Goal: Task Accomplishment & Management: Manage account settings

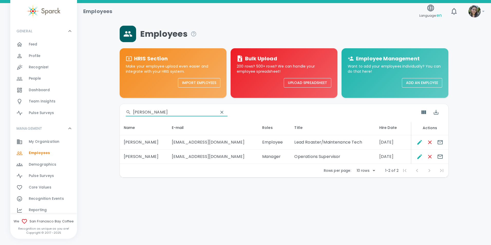
click at [45, 46] on div "Feed 0" at bounding box center [53, 44] width 48 height 7
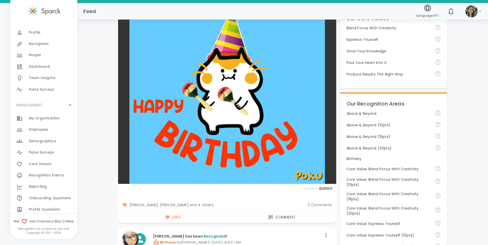
scroll to position [69, 0]
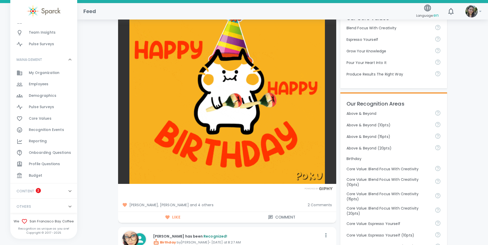
click at [40, 173] on span "Budget" at bounding box center [35, 175] width 13 height 5
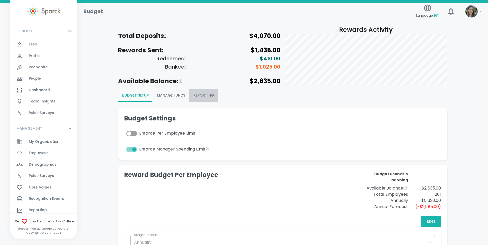
click at [204, 93] on button "Reporting" at bounding box center [203, 95] width 29 height 12
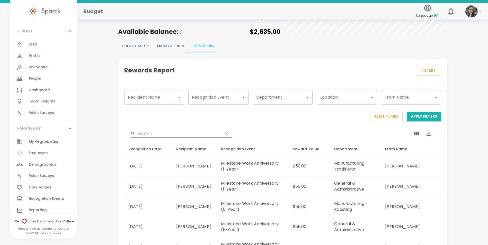
scroll to position [51, 0]
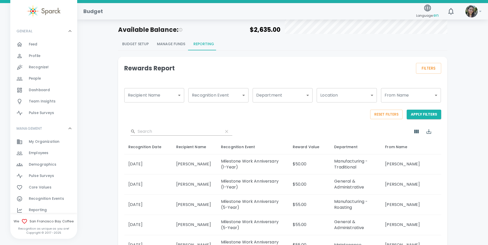
click at [50, 46] on div "Feed 0" at bounding box center [53, 44] width 48 height 7
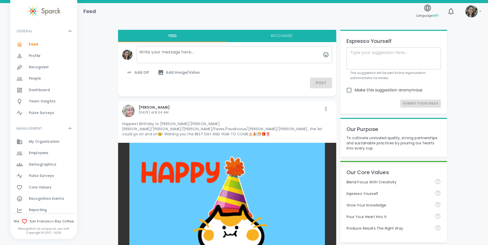
scroll to position [51, 0]
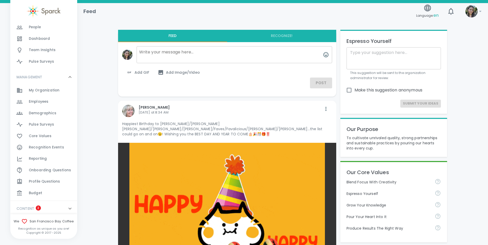
click at [45, 157] on span "Reporting" at bounding box center [38, 158] width 18 height 5
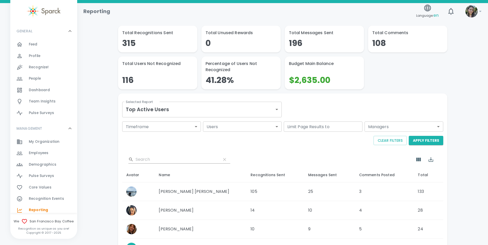
click at [161, 111] on body "Skip Navigation Reporting Language: en ! GENERAL 0 Feed 0 Profile 0 Recognize! …" at bounding box center [244, 207] width 488 height 415
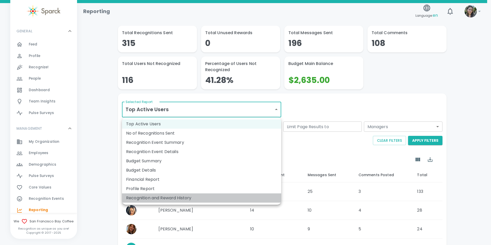
click at [158, 200] on li "Recognition and Reward History" at bounding box center [201, 198] width 159 height 9
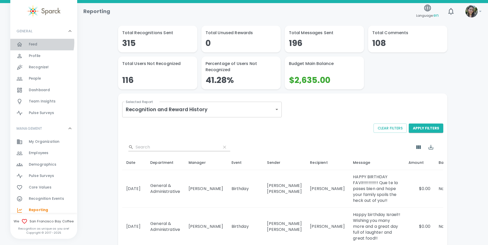
click at [36, 43] on span "Feed" at bounding box center [33, 44] width 9 height 5
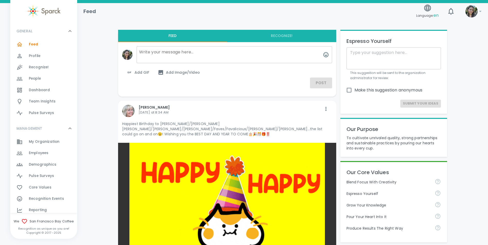
click at [471, 13] on img at bounding box center [471, 11] width 12 height 12
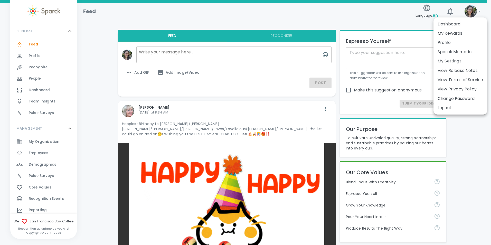
click at [455, 30] on li "My Rewards" at bounding box center [461, 33] width 54 height 9
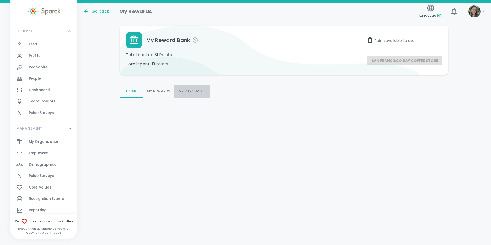
click at [191, 89] on button "My Purchases" at bounding box center [192, 91] width 35 height 12
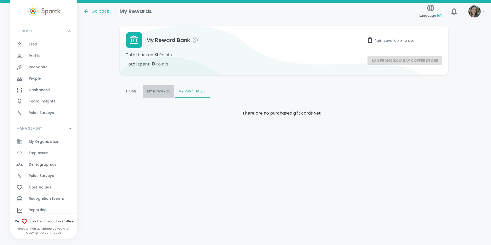
click at [164, 94] on button "My Rewards" at bounding box center [159, 91] width 32 height 12
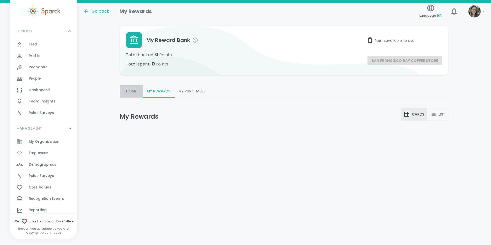
click at [131, 89] on button "Home" at bounding box center [131, 91] width 23 height 12
click at [158, 93] on button "My Rewards" at bounding box center [159, 91] width 32 height 12
click at [194, 93] on button "My Purchases" at bounding box center [192, 91] width 35 height 12
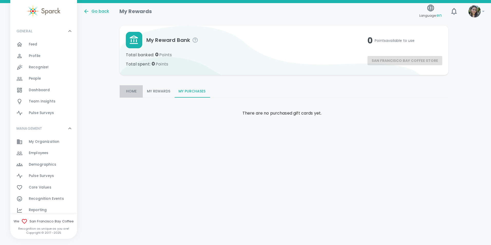
click at [134, 93] on button "Home" at bounding box center [131, 91] width 23 height 12
